Goal: Information Seeking & Learning: Learn about a topic

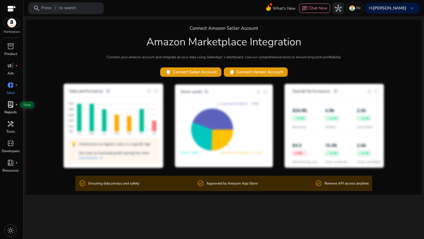
click at [12, 105] on span "lab_profile" at bounding box center [10, 104] width 7 height 7
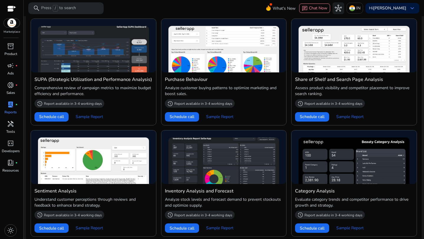
scroll to position [406, 0]
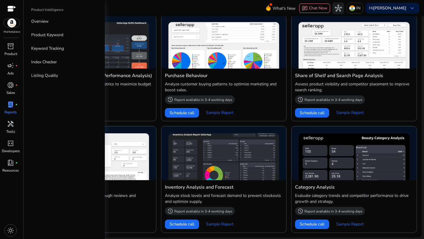
drag, startPoint x: 31, startPoint y: 9, endPoint x: 72, endPoint y: 9, distance: 40.6
click at [72, 9] on div "Product Intelligence" at bounding box center [63, 11] width 75 height 8
copy p "Product Intelligence"
click at [45, 37] on p "Product Keyword" at bounding box center [47, 35] width 32 height 6
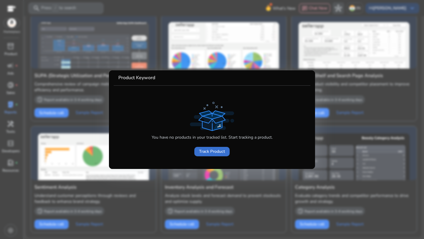
click at [204, 155] on span at bounding box center [211, 152] width 35 height 14
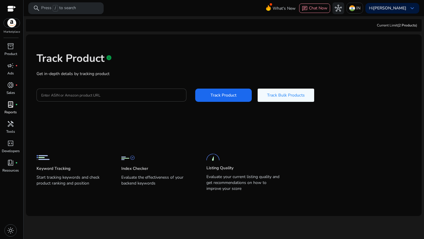
drag, startPoint x: 206, startPoint y: 176, endPoint x: 242, endPoint y: 191, distance: 39.1
click at [242, 191] on div "Keyword Tracking Start tracking keywords and check product ranking and position…" at bounding box center [220, 168] width 366 height 50
copy p "Evaluate your current listing quality and get recommendations on how to improve…"
drag, startPoint x: 207, startPoint y: 168, endPoint x: 236, endPoint y: 167, distance: 29.5
click at [236, 167] on div "Listing Quality Evaluate your current listing quality and get recommendations o…" at bounding box center [242, 171] width 73 height 43
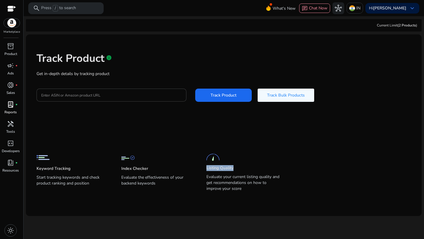
copy p "Listing Quality"
click at [11, 67] on span "campaign" at bounding box center [10, 65] width 7 height 7
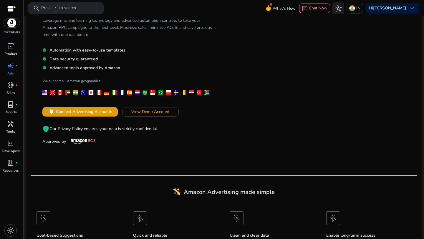
scroll to position [47, 0]
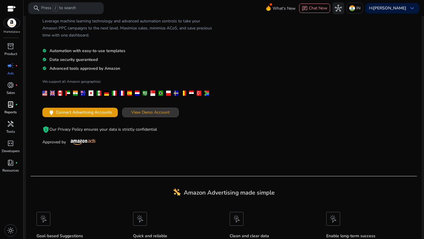
click at [135, 113] on span "View Demo Account" at bounding box center [150, 112] width 38 height 6
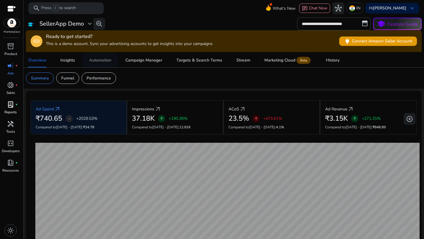
click at [106, 61] on div "Automation" at bounding box center [100, 60] width 22 height 4
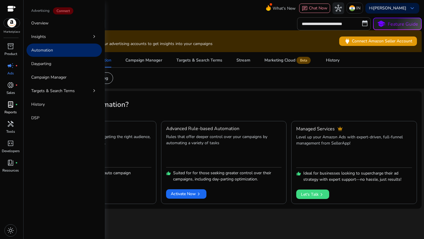
drag, startPoint x: 31, startPoint y: 11, endPoint x: 49, endPoint y: 11, distance: 18.3
click at [49, 11] on div "Advertising Connect" at bounding box center [63, 11] width 75 height 9
copy p "Advertising"
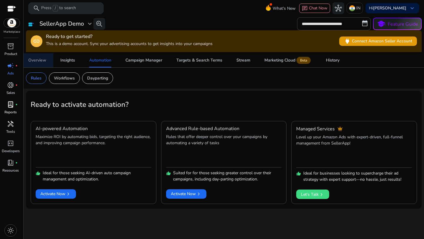
click at [44, 64] on span "Overview" at bounding box center [37, 60] width 18 height 14
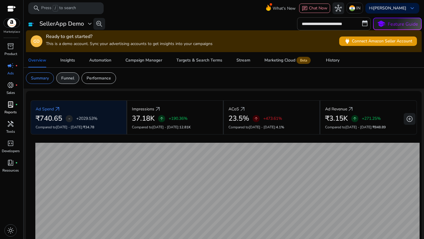
click at [69, 80] on p "Funnel" at bounding box center [67, 78] width 13 height 6
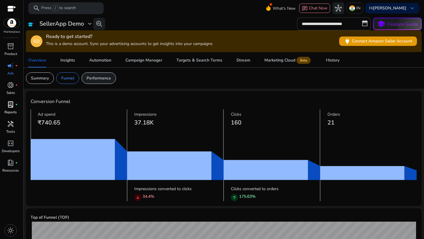
click at [94, 79] on p "Performance" at bounding box center [99, 78] width 24 height 6
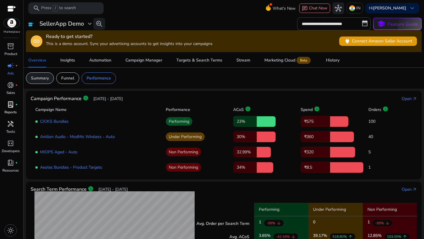
click at [42, 79] on p "Summary" at bounding box center [40, 78] width 18 height 6
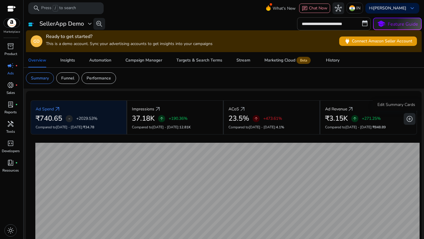
click at [409, 118] on span "add_circle" at bounding box center [409, 118] width 7 height 7
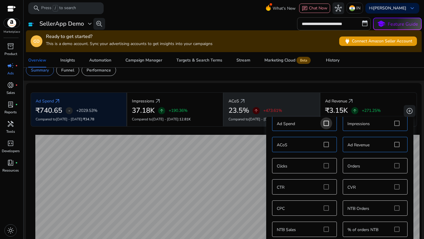
scroll to position [10, 0]
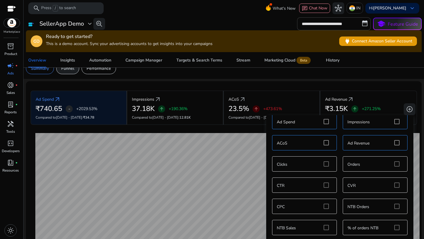
click at [72, 73] on div "Funnel" at bounding box center [67, 68] width 23 height 11
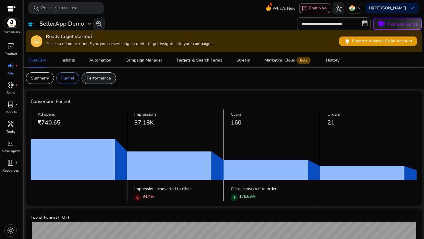
click at [104, 81] on div "Performance" at bounding box center [99, 77] width 34 height 11
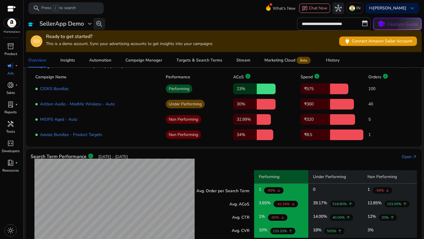
scroll to position [32, 0]
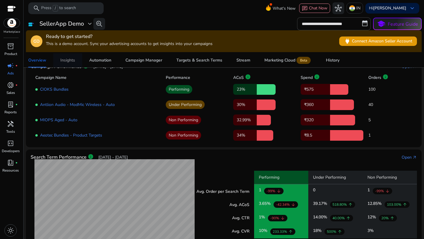
click at [72, 60] on div "Insights" at bounding box center [67, 60] width 15 height 4
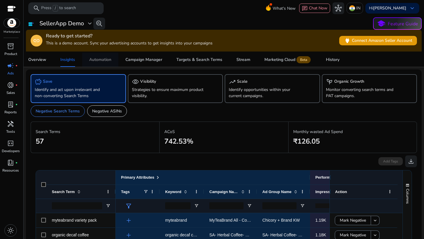
click at [104, 62] on div "Automation" at bounding box center [100, 60] width 22 height 4
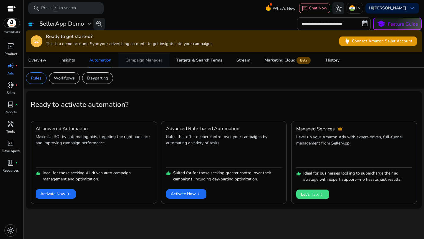
click at [136, 62] on div "Campaign Manager" at bounding box center [143, 60] width 37 height 4
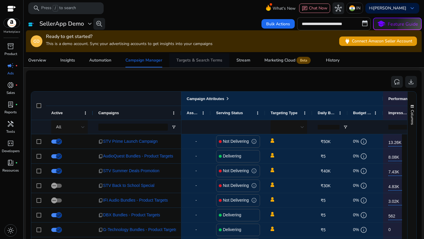
click at [195, 62] on div "Targets & Search Terms" at bounding box center [199, 60] width 46 height 4
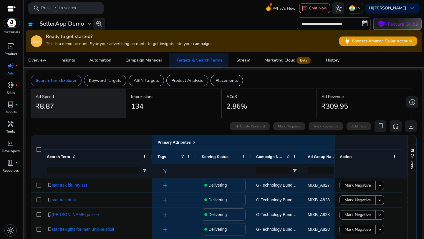
drag, startPoint x: 177, startPoint y: 60, endPoint x: 210, endPoint y: 61, distance: 33.3
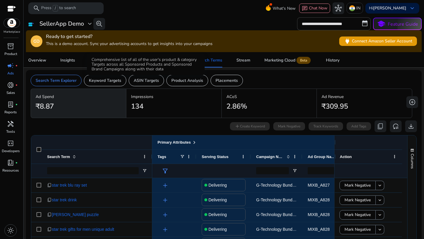
click at [145, 66] on div "Comprehensive list of all of the user's product & category Targets across all S…" at bounding box center [146, 64] width 118 height 21
click at [149, 61] on div "Campaign Manager" at bounding box center [143, 60] width 37 height 4
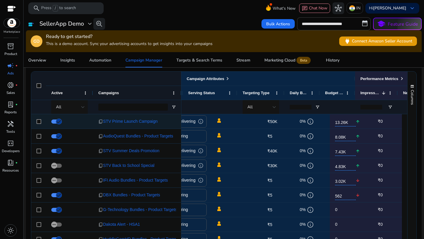
scroll to position [0, 53]
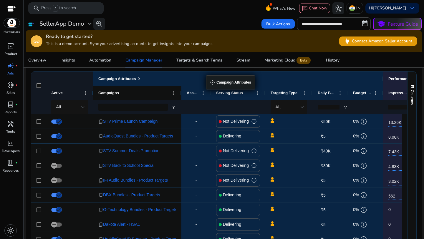
drag, startPoint x: 187, startPoint y: 79, endPoint x: 209, endPoint y: 79, distance: 22.1
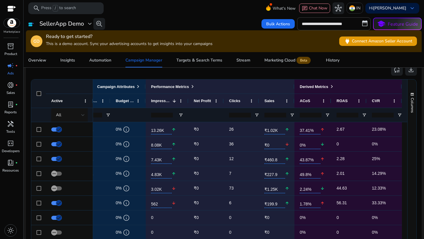
scroll to position [384, 0]
click at [190, 58] on div "Targets & Search Terms" at bounding box center [199, 60] width 46 height 4
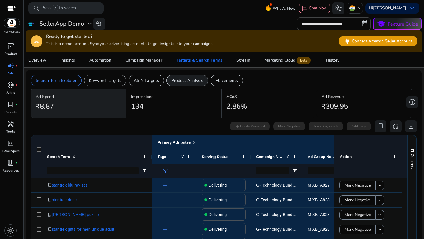
click at [188, 78] on p "Product Analysis" at bounding box center [187, 80] width 32 height 6
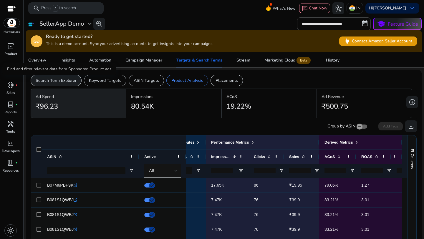
click at [62, 82] on p "Search Term Explorer" at bounding box center [56, 80] width 41 height 6
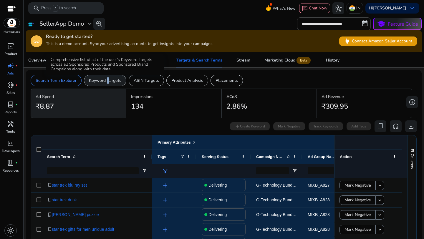
click at [106, 80] on p "Keyword Targets" at bounding box center [105, 80] width 32 height 6
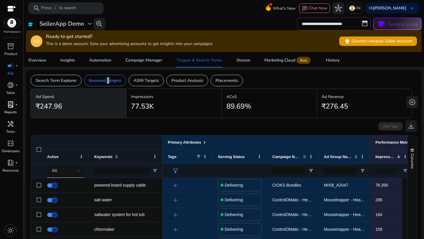
click at [12, 104] on span "lab_profile" at bounding box center [10, 104] width 7 height 7
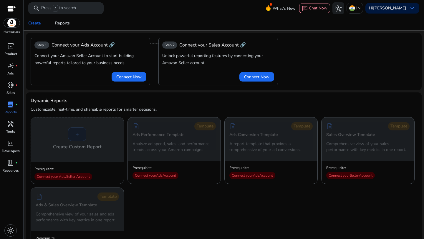
drag, startPoint x: 31, startPoint y: 100, endPoint x: 160, endPoint y: 110, distance: 128.8
click at [160, 110] on div "Dynamic Reports Customizable, real-time, and shareable reports for smarter deci…" at bounding box center [224, 107] width 386 height 20
copy div "Dynamic Reports Customizable, real-time, and shareable reports for smarter deci…"
click at [128, 113] on div "Dynamic Reports Customizable, real-time, and shareable reports for smarter deci…" at bounding box center [224, 107] width 386 height 20
drag, startPoint x: 32, startPoint y: 109, endPoint x: 159, endPoint y: 110, distance: 127.5
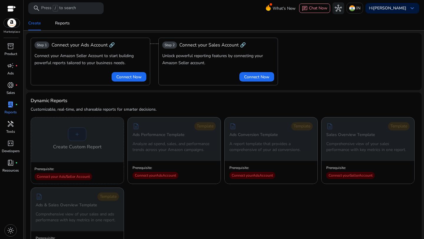
click at [159, 110] on div "Dynamic Reports Customizable, real-time, and shareable reports for smarter deci…" at bounding box center [224, 107] width 386 height 20
copy p "Customizable, real-time, and shareable reports for smarter decisions."
drag, startPoint x: 133, startPoint y: 134, endPoint x: 185, endPoint y: 135, distance: 51.5
click at [185, 135] on div "description Template Ads Performance Template Analyze ad spend, sales, and perf…" at bounding box center [174, 138] width 93 height 42
copy h5 "Ads Performance Template"
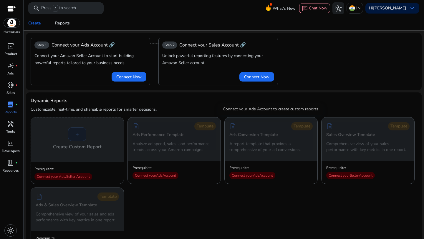
drag, startPoint x: 230, startPoint y: 134, endPoint x: 273, endPoint y: 132, distance: 43.0
click at [273, 132] on h5 "Ads Conversion Template" at bounding box center [253, 134] width 49 height 5
drag, startPoint x: 229, startPoint y: 134, endPoint x: 278, endPoint y: 135, distance: 48.9
click at [278, 135] on div "description Template Ads Conversion Template A report template that provides a …" at bounding box center [271, 138] width 93 height 42
copy h5 "Ads Conversion Template"
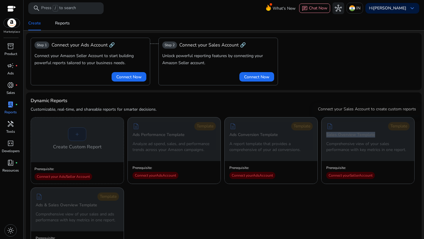
drag, startPoint x: 325, startPoint y: 136, endPoint x: 375, endPoint y: 136, distance: 49.8
click at [375, 136] on div "description Template Sales Overview Template Comprehensive view of your sales p…" at bounding box center [367, 138] width 93 height 42
copy h5 "Sales Overview Template"
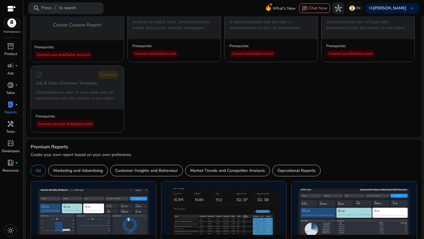
scroll to position [155, 0]
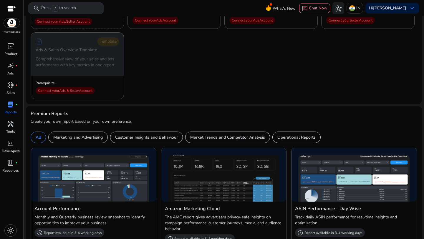
drag, startPoint x: 31, startPoint y: 113, endPoint x: 75, endPoint y: 111, distance: 43.9
click at [75, 111] on div "Premium Reports" at bounding box center [224, 114] width 386 height 6
copy h4 "Premium Reports"
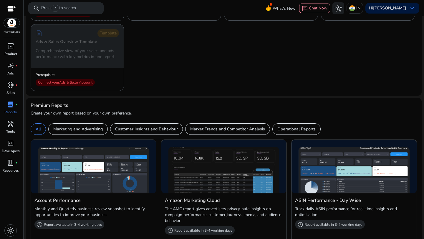
scroll to position [178, 0]
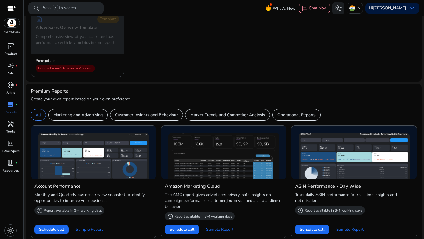
drag, startPoint x: 31, startPoint y: 99, endPoint x: 132, endPoint y: 99, distance: 101.0
click at [132, 99] on p "Create your own report based on your own preference." at bounding box center [224, 99] width 386 height 6
copy p "Create your own report based on your own preference."
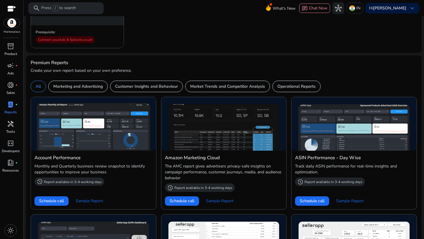
scroll to position [207, 0]
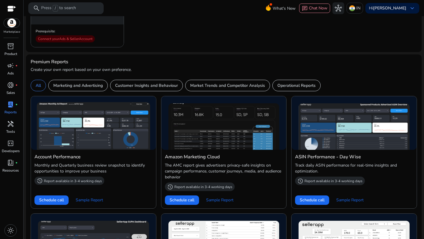
drag, startPoint x: 35, startPoint y: 157, endPoint x: 84, endPoint y: 154, distance: 49.0
click at [84, 154] on h4 "Account Performance" at bounding box center [93, 156] width 118 height 7
copy h4 "Account Performance"
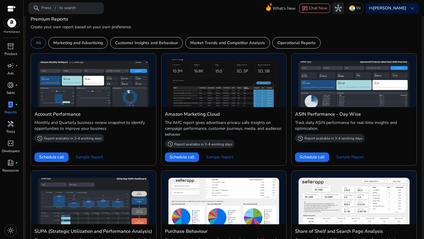
scroll to position [250, 0]
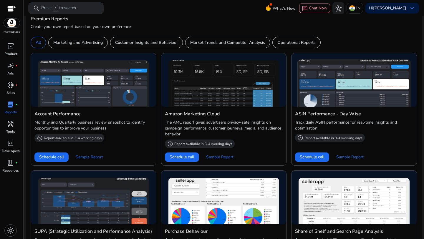
drag, startPoint x: 295, startPoint y: 114, endPoint x: 359, endPoint y: 113, distance: 63.9
click at [359, 113] on h4 "ASIN Performance - Day Wise" at bounding box center [354, 113] width 118 height 7
copy h4 "ASIN Performance - Day Wise"
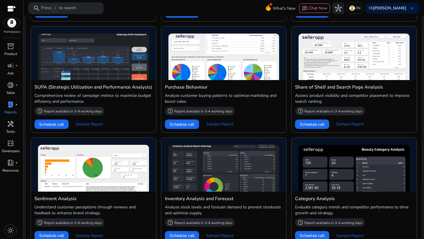
scroll to position [400, 0]
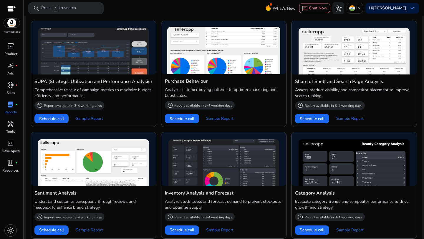
drag, startPoint x: 165, startPoint y: 79, endPoint x: 214, endPoint y: 79, distance: 49.5
click at [214, 79] on h4 "Purchase Behaviour" at bounding box center [224, 81] width 118 height 7
copy h4 "Purchase Behaviour"
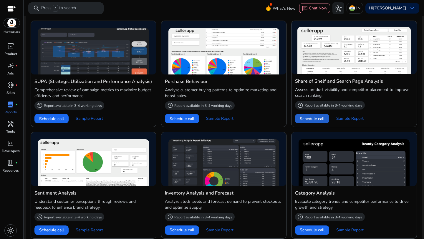
scroll to position [406, 0]
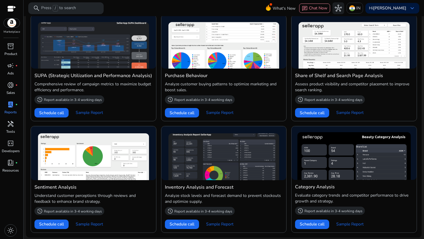
drag, startPoint x: 294, startPoint y: 186, endPoint x: 336, endPoint y: 186, distance: 41.8
click at [336, 186] on h4 "Category Analysis" at bounding box center [354, 186] width 118 height 7
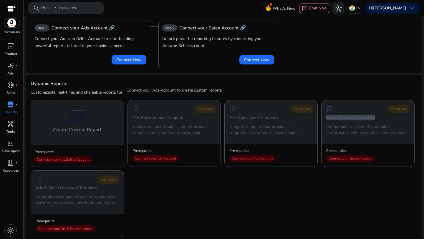
scroll to position [14, 0]
